Goal: Information Seeking & Learning: Learn about a topic

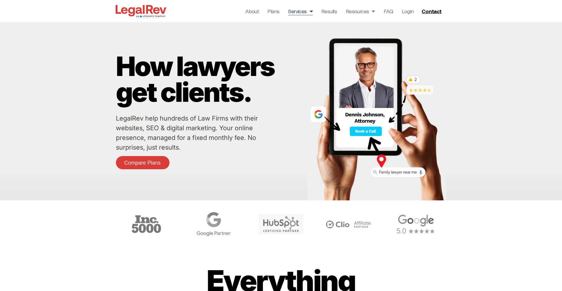
click at [306, 9] on link "Services" at bounding box center [300, 11] width 25 height 8
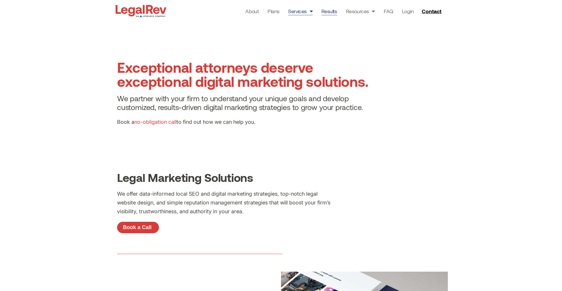
click at [332, 12] on link "Results" at bounding box center [330, 11] width 16 height 8
click at [278, 10] on link "Plans" at bounding box center [274, 11] width 12 height 8
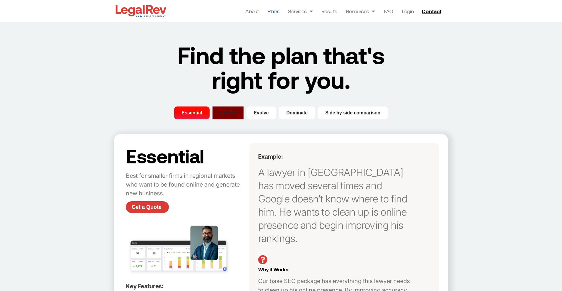
click at [230, 115] on span "Growth" at bounding box center [228, 112] width 16 height 7
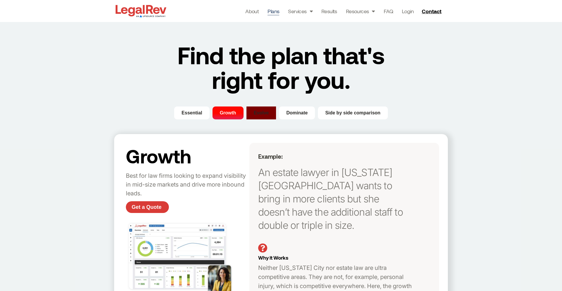
click at [260, 114] on span "Evolve" at bounding box center [261, 112] width 15 height 7
